Goal: Navigation & Orientation: Find specific page/section

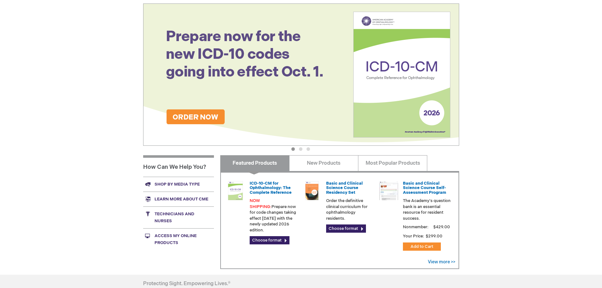
scroll to position [126, 0]
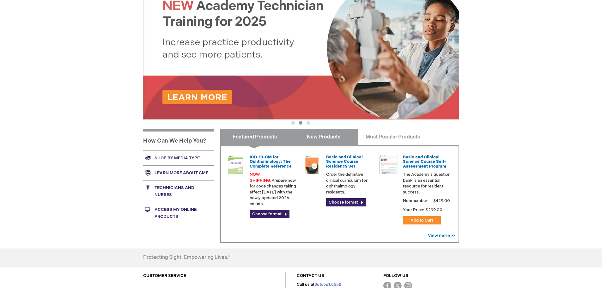
click at [314, 136] on link "New Products" at bounding box center [323, 137] width 69 height 16
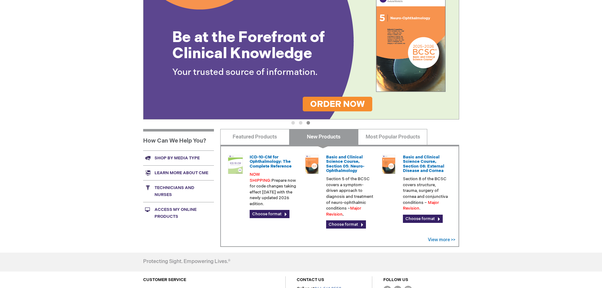
click at [180, 156] on link "Shop by media type" at bounding box center [178, 157] width 71 height 15
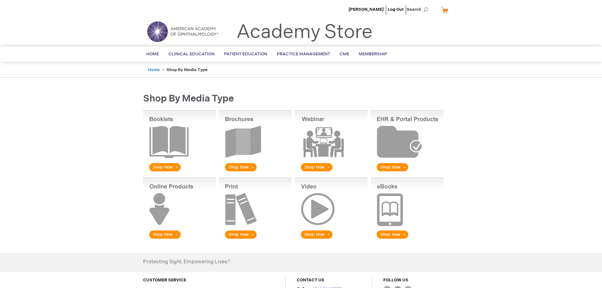
click at [176, 141] on img at bounding box center [179, 141] width 73 height 62
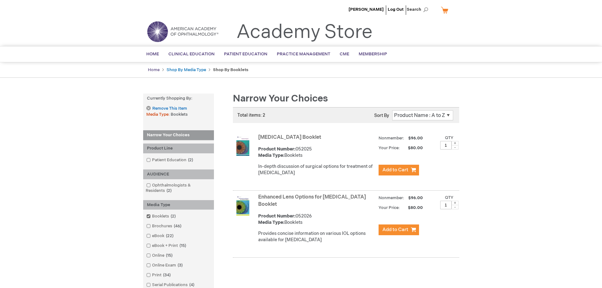
click at [151, 71] on link "Home" at bounding box center [154, 69] width 12 height 5
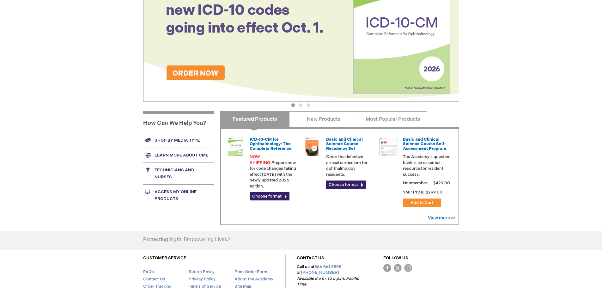
scroll to position [158, 0]
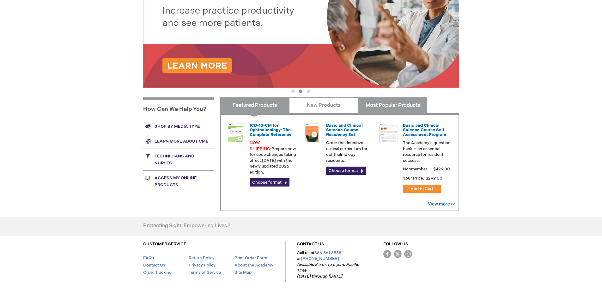
click at [384, 109] on link "Most Popular Products" at bounding box center [392, 105] width 69 height 16
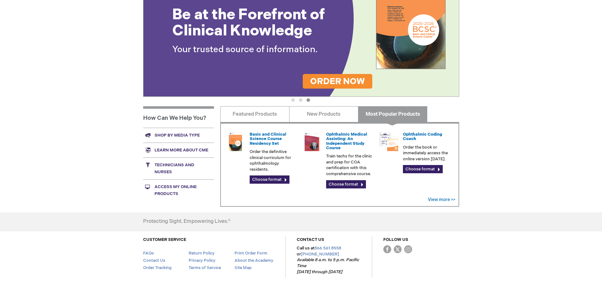
scroll to position [32, 0]
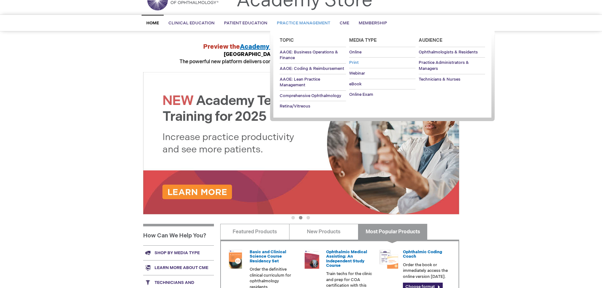
click at [357, 63] on span "Print" at bounding box center [353, 62] width 9 height 5
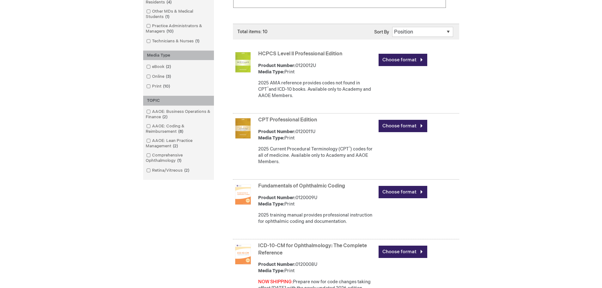
scroll to position [85, 0]
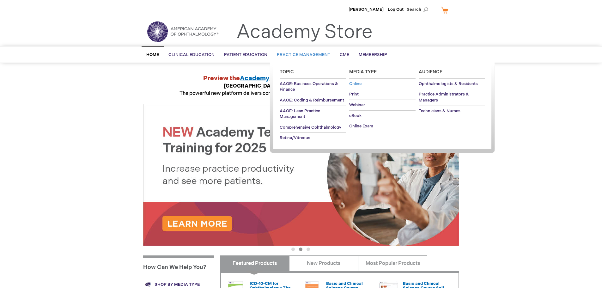
click at [356, 82] on span "Online" at bounding box center [355, 83] width 12 height 5
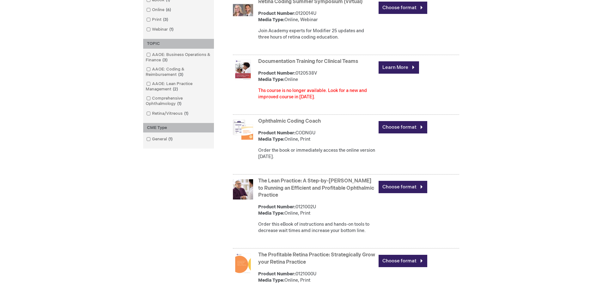
scroll to position [126, 0]
